Goal: Transaction & Acquisition: Register for event/course

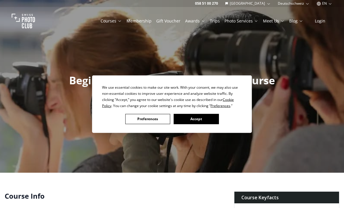
click at [201, 121] on button "Accept" at bounding box center [196, 119] width 45 height 10
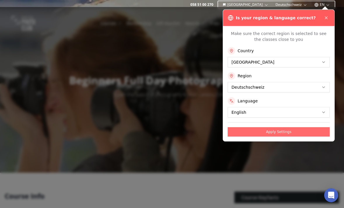
click at [276, 135] on button "Apply Settings" at bounding box center [278, 131] width 102 height 9
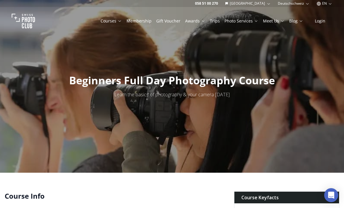
click at [122, 23] on link "Courses" at bounding box center [110, 21] width 21 height 6
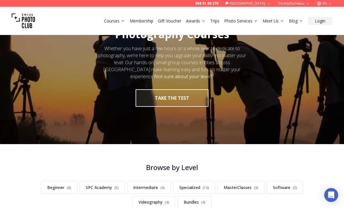
scroll to position [37, 0]
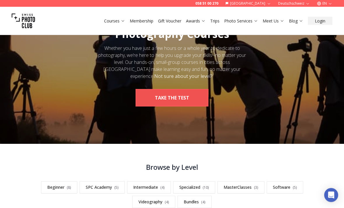
click at [172, 101] on button "take the test" at bounding box center [171, 97] width 73 height 17
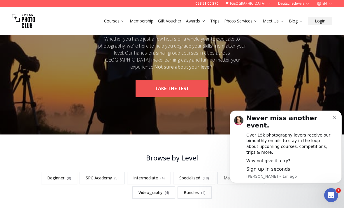
scroll to position [0, 0]
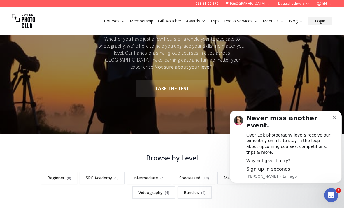
click at [334, 119] on icon "Dismiss notification" at bounding box center [333, 117] width 3 height 3
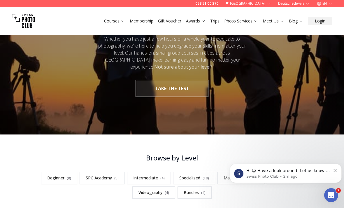
click at [333, 171] on icon "Dismiss notification" at bounding box center [334, 170] width 3 height 3
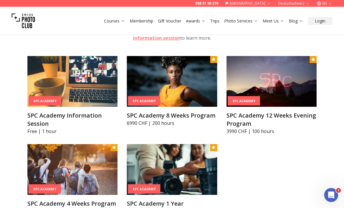
scroll to position [590, 0]
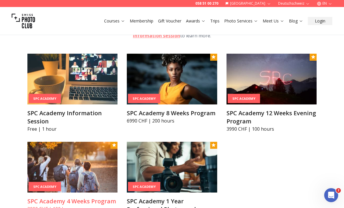
click at [43, 156] on img at bounding box center [72, 167] width 90 height 51
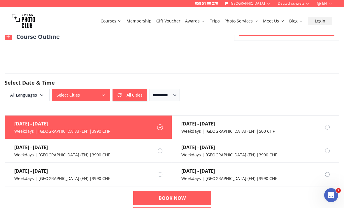
scroll to position [380, 0]
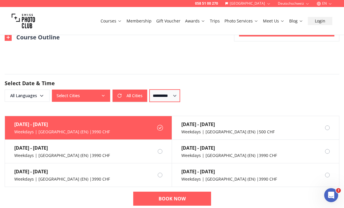
click at [180, 102] on select "**********" at bounding box center [164, 95] width 30 height 12
select select "**"
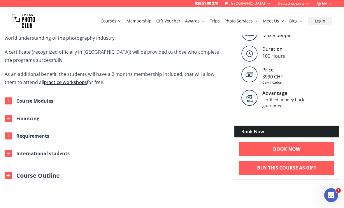
scroll to position [242, 0]
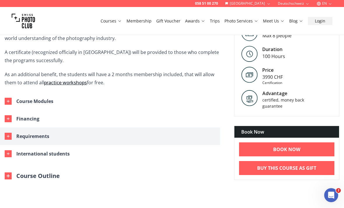
click at [6, 139] on div "button" at bounding box center [8, 136] width 7 height 7
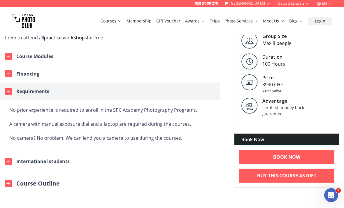
scroll to position [287, 0]
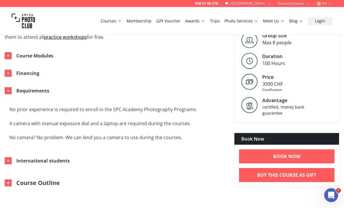
click at [21, 187] on button "Course Outline" at bounding box center [32, 183] width 55 height 8
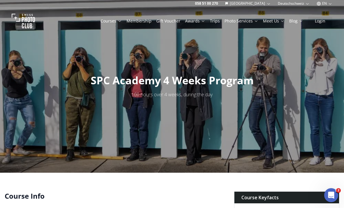
scroll to position [0, 0]
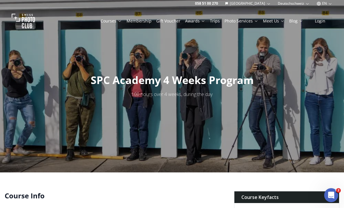
click at [122, 22] on icon at bounding box center [119, 21] width 4 height 4
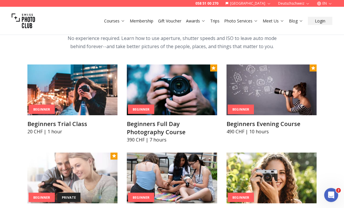
scroll to position [249, 0]
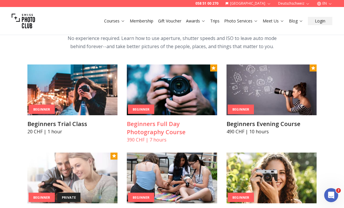
click at [185, 96] on img at bounding box center [172, 89] width 90 height 51
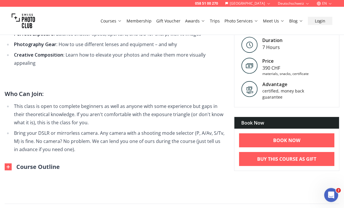
scroll to position [305, 0]
click at [9, 167] on img at bounding box center [8, 166] width 7 height 7
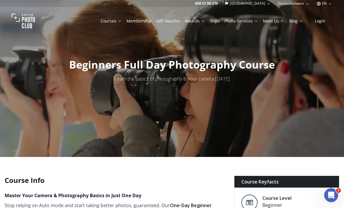
scroll to position [0, 0]
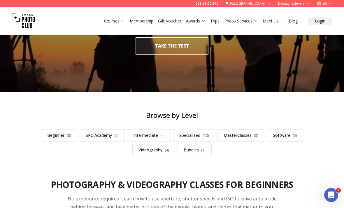
scroll to position [91, 0]
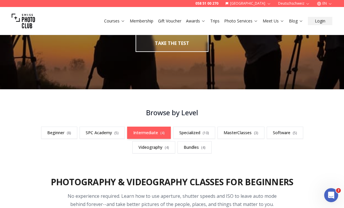
click at [149, 132] on link "Intermediate ( 4 )" at bounding box center [149, 132] width 44 height 12
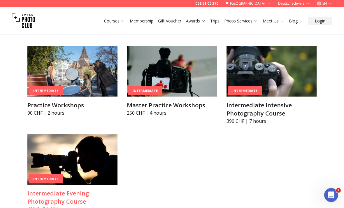
scroll to position [848, 0]
click at [45, 196] on h3 "Intermediate Evening Photography Course" at bounding box center [72, 197] width 90 height 16
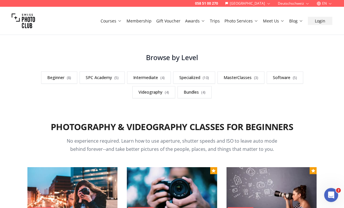
scroll to position [144, 0]
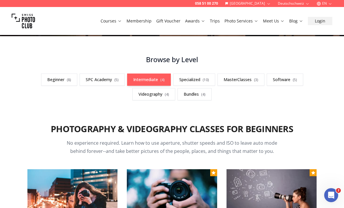
click at [148, 76] on link "Intermediate ( 4 )" at bounding box center [149, 79] width 44 height 12
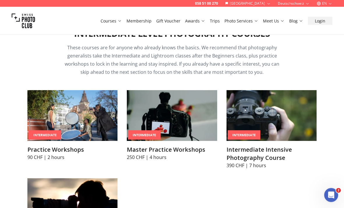
scroll to position [805, 0]
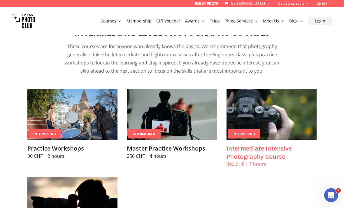
click at [272, 126] on img at bounding box center [271, 114] width 90 height 51
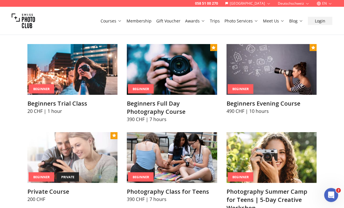
scroll to position [268, 0]
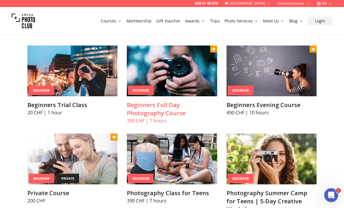
click at [181, 108] on h3 "Beginners Full Day Photography Course" at bounding box center [172, 109] width 90 height 16
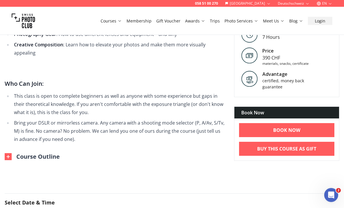
scroll to position [317, 0]
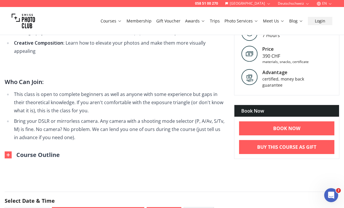
click at [8, 154] on img at bounding box center [8, 154] width 7 height 7
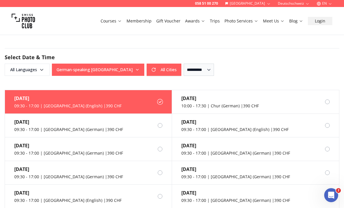
scroll to position [663, 0]
click at [40, 68] on icon "button" at bounding box center [41, 70] width 5 height 5
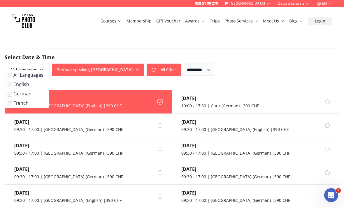
click at [22, 86] on label "English" at bounding box center [26, 84] width 36 height 7
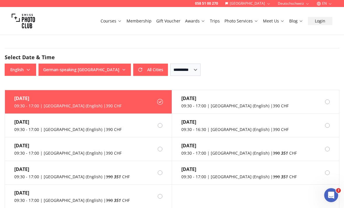
click at [277, 195] on div "[DATE] 09:30 - 17:00 | [GEOGRAPHIC_DATA] (English) | 390 CHF [DATE] 09:30 - 17:…" at bounding box center [172, 149] width 334 height 118
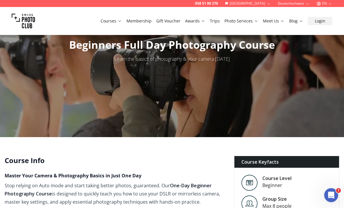
scroll to position [0, 0]
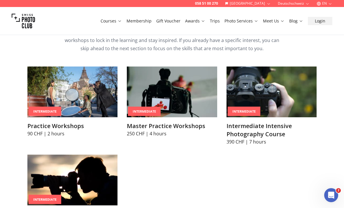
scroll to position [829, 0]
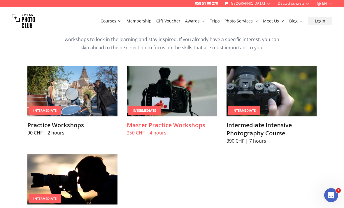
click at [187, 100] on img at bounding box center [172, 91] width 90 height 51
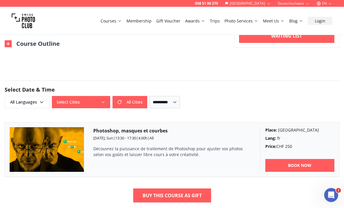
scroll to position [379, 0]
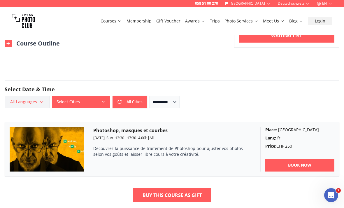
click at [41, 103] on icon "button" at bounding box center [41, 101] width 3 height 1
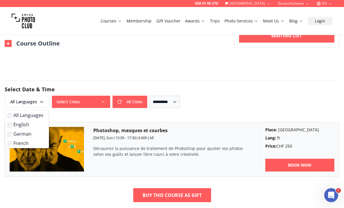
click at [20, 123] on label "English" at bounding box center [26, 124] width 36 height 7
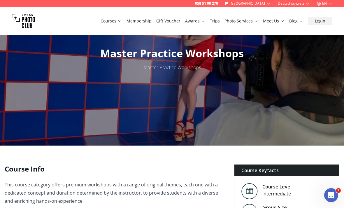
scroll to position [0, 0]
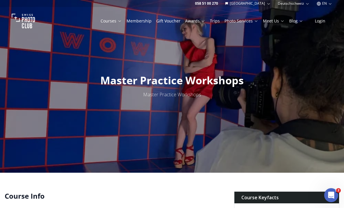
click at [144, 21] on link "Membership" at bounding box center [138, 21] width 25 height 6
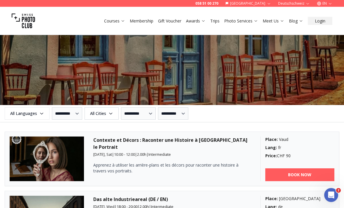
scroll to position [619, 0]
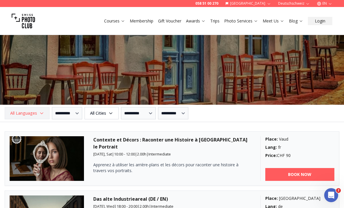
click at [39, 113] on icon "button" at bounding box center [41, 113] width 5 height 5
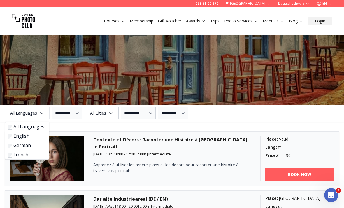
click at [21, 135] on label "English" at bounding box center [26, 135] width 37 height 7
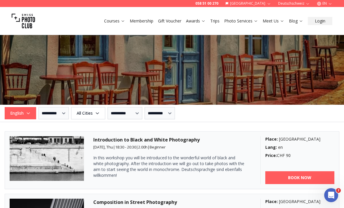
click at [240, 138] on h3 "Introduction to Black and White Photography" at bounding box center [172, 139] width 158 height 7
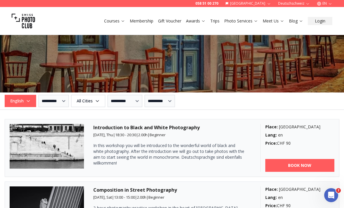
scroll to position [630, 0]
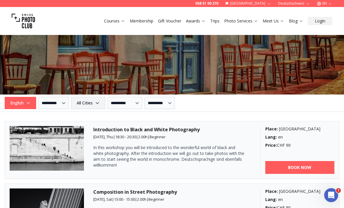
click at [98, 103] on icon "button" at bounding box center [97, 102] width 3 height 1
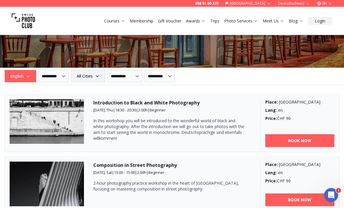
scroll to position [656, 0]
click at [100, 76] on icon "button" at bounding box center [97, 76] width 5 height 5
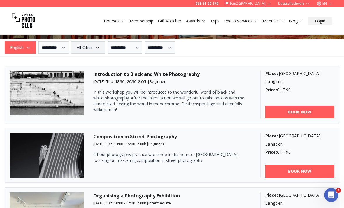
click at [100, 46] on icon "button" at bounding box center [97, 47] width 5 height 5
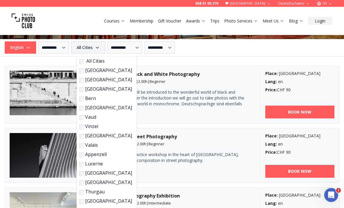
scroll to position [685, 0]
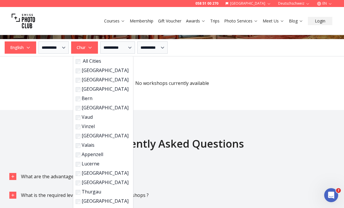
click at [82, 172] on label "[GEOGRAPHIC_DATA]" at bounding box center [102, 172] width 53 height 7
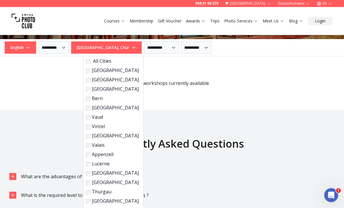
click at [92, 154] on label "Appenzell" at bounding box center [112, 154] width 53 height 7
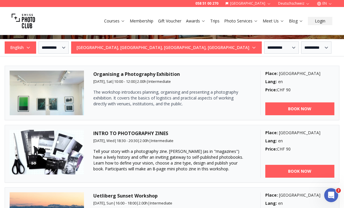
click at [312, 50] on div "**********" at bounding box center [172, 47] width 344 height 12
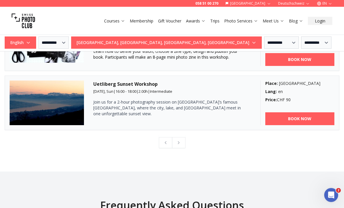
scroll to position [796, 0]
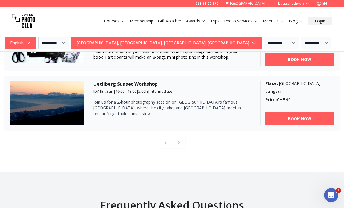
click at [136, 87] on h3 "Uetliberg Sunset Workshop" at bounding box center [172, 83] width 158 height 7
click at [31, 111] on img at bounding box center [47, 102] width 74 height 45
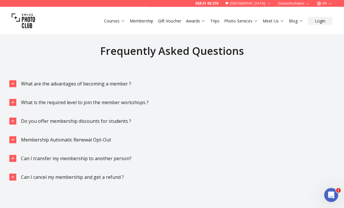
scroll to position [951, 0]
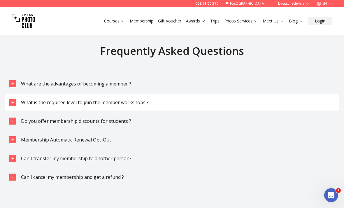
click at [15, 103] on icon "button" at bounding box center [12, 102] width 5 height 5
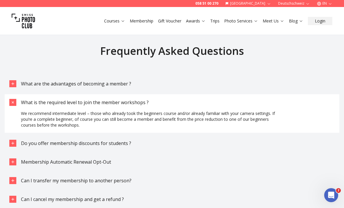
click at [13, 104] on icon "button" at bounding box center [13, 102] width 7 height 7
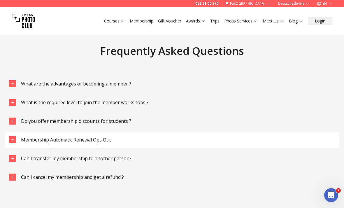
click at [13, 143] on div "button" at bounding box center [12, 139] width 7 height 7
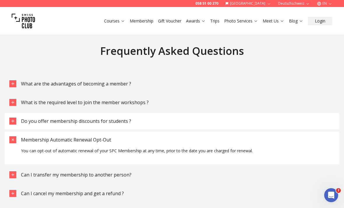
click at [8, 128] on button "Do you offer membership discounts for students ?" at bounding box center [172, 121] width 334 height 16
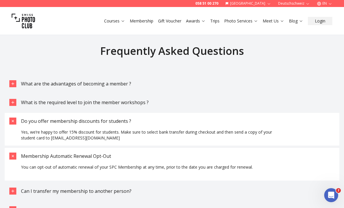
click at [15, 153] on div "button" at bounding box center [12, 155] width 7 height 7
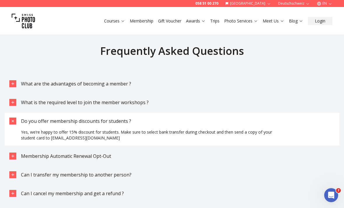
click at [10, 119] on div "button" at bounding box center [12, 120] width 7 height 7
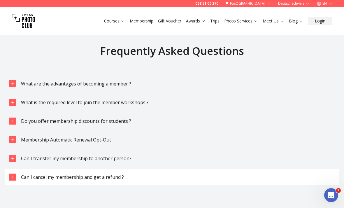
click at [13, 177] on icon "button" at bounding box center [12, 176] width 3 height 3
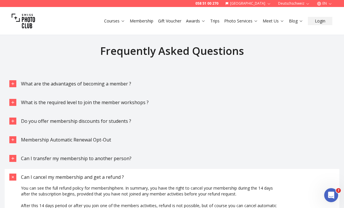
click at [13, 176] on icon "button" at bounding box center [13, 177] width 4 height 4
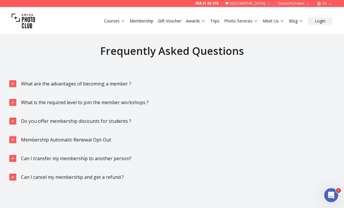
click at [0, 94] on div "Frequently Asked Questions What are the advantages of becoming a member ? What …" at bounding box center [172, 115] width 344 height 140
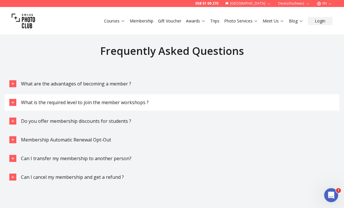
click at [14, 102] on icon "button" at bounding box center [12, 102] width 3 height 3
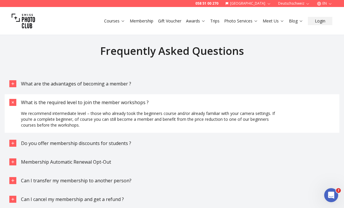
click at [11, 100] on div "button" at bounding box center [12, 102] width 7 height 7
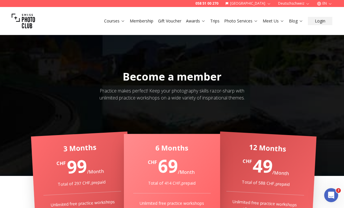
scroll to position [0, 0]
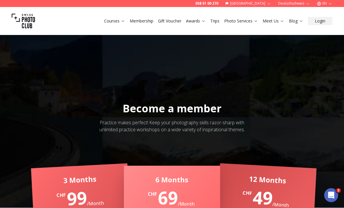
click at [218, 20] on link "Trips" at bounding box center [214, 21] width 9 height 6
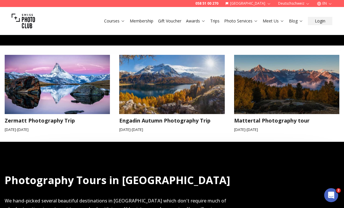
scroll to position [246, 0]
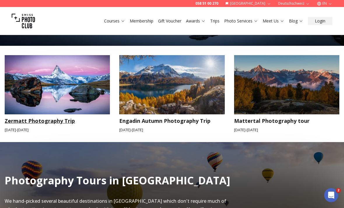
click at [15, 119] on h3 "Zermatt Photography Trip" at bounding box center [57, 120] width 105 height 8
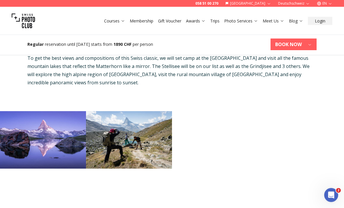
scroll to position [312, 0]
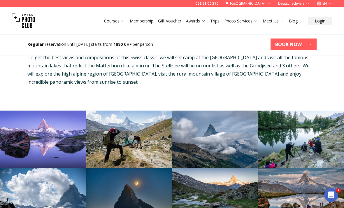
click at [8, 111] on img at bounding box center [43, 139] width 86 height 57
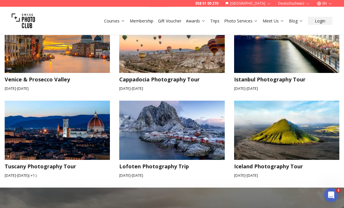
scroll to position [543, 0]
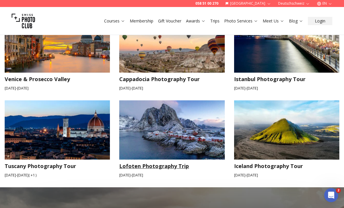
click at [167, 162] on h3 "Lofoten Photography Trip" at bounding box center [171, 166] width 105 height 8
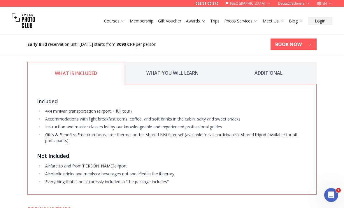
scroll to position [796, 0]
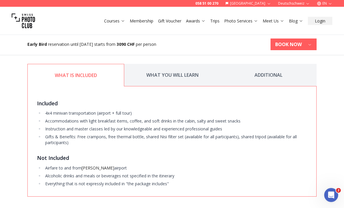
click at [275, 77] on button "ADDITIONAL" at bounding box center [268, 75] width 96 height 22
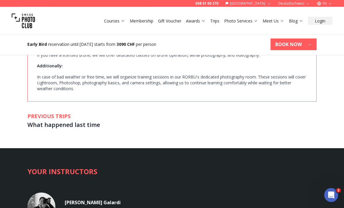
scroll to position [1029, 0]
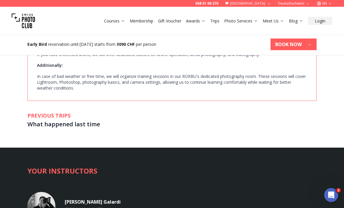
click at [41, 127] on h3 "What happened last time" at bounding box center [171, 124] width 289 height 9
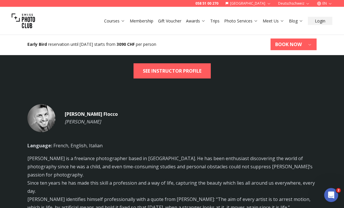
scroll to position [1324, 0]
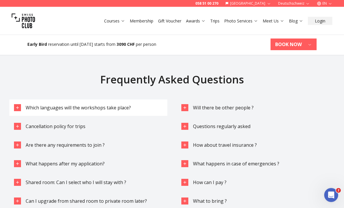
click at [18, 104] on div "button" at bounding box center [17, 107] width 7 height 7
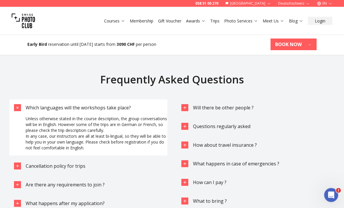
scroll to position [1546, 0]
click at [22, 99] on button "Which languages will the workshops take place?" at bounding box center [88, 107] width 158 height 16
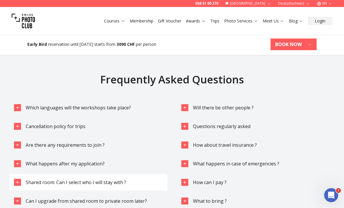
click at [16, 180] on icon "button" at bounding box center [17, 182] width 5 height 5
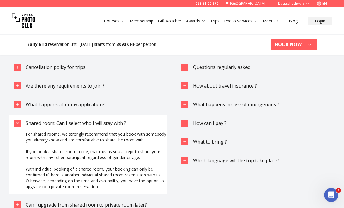
scroll to position [1606, 0]
click at [17, 119] on icon "button" at bounding box center [17, 122] width 7 height 7
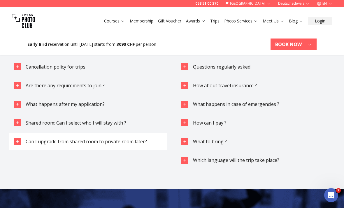
click at [18, 139] on icon "button" at bounding box center [17, 141] width 5 height 5
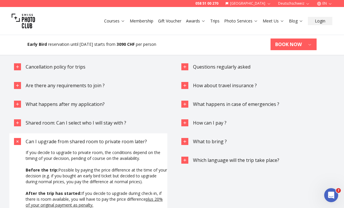
click at [18, 138] on icon "button" at bounding box center [17, 141] width 7 height 7
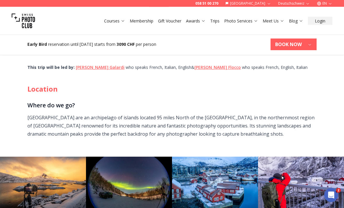
scroll to position [0, 0]
